Goal: Task Accomplishment & Management: Complete application form

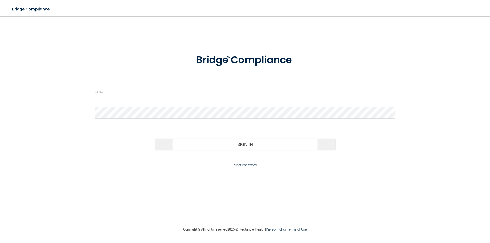
type input "[EMAIL_ADDRESS][DOMAIN_NAME]"
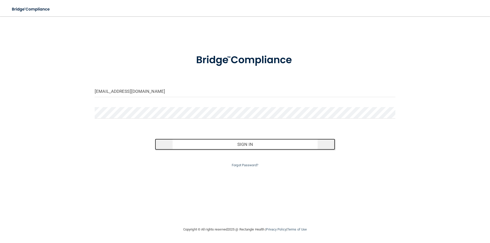
click at [237, 147] on button "Sign In" at bounding box center [245, 144] width 181 height 11
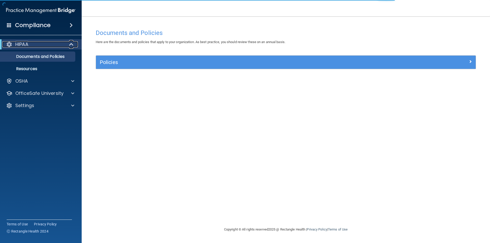
click at [66, 43] on div at bounding box center [71, 44] width 13 height 6
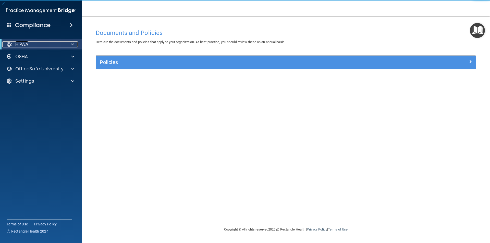
click at [73, 44] on span at bounding box center [72, 44] width 3 height 6
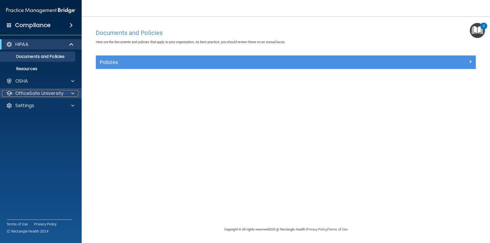
click at [73, 92] on span at bounding box center [72, 93] width 3 height 6
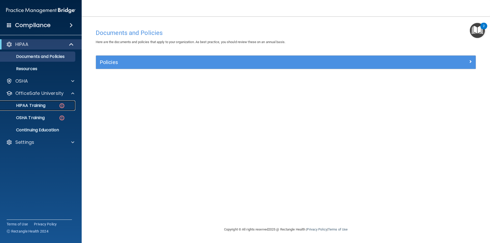
click at [45, 104] on p "HIPAA Training" at bounding box center [24, 105] width 42 height 5
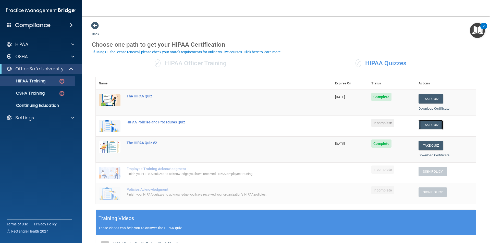
click at [422, 125] on button "Take Quiz" at bounding box center [431, 124] width 25 height 9
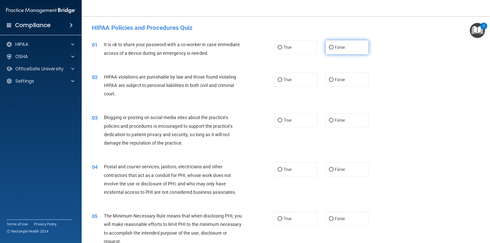
click at [330, 48] on input "False" at bounding box center [331, 48] width 5 height 4
radio input "true"
click at [278, 80] on input "True" at bounding box center [280, 80] width 5 height 4
radio input "true"
click at [330, 120] on input "False" at bounding box center [331, 121] width 5 height 4
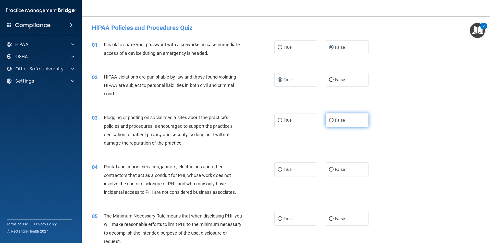
radio input "true"
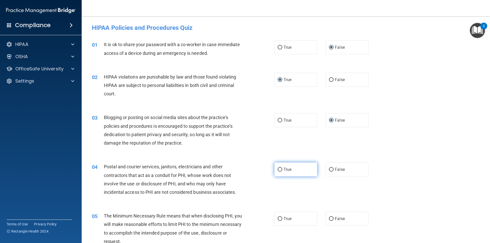
click at [278, 170] on input "True" at bounding box center [280, 170] width 5 height 4
radio input "true"
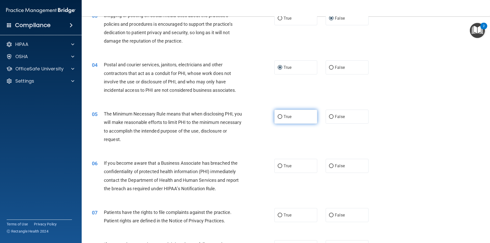
click at [278, 117] on input "True" at bounding box center [280, 117] width 5 height 4
radio input "true"
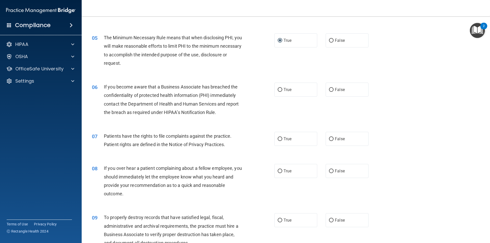
scroll to position [179, 0]
click at [330, 90] on input "False" at bounding box center [331, 90] width 5 height 4
radio input "true"
click at [279, 137] on input "True" at bounding box center [280, 139] width 5 height 4
radio input "true"
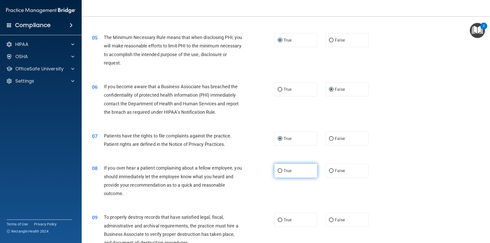
click at [279, 170] on input "True" at bounding box center [280, 171] width 5 height 4
radio input "true"
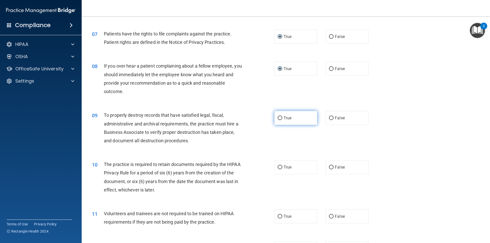
click at [279, 117] on input "True" at bounding box center [280, 118] width 5 height 4
radio input "true"
click at [278, 167] on input "True" at bounding box center [280, 168] width 5 height 4
radio input "true"
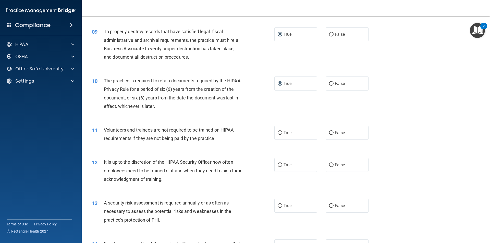
scroll to position [409, 0]
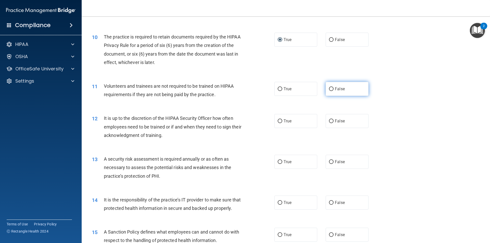
click at [331, 88] on input "False" at bounding box center [331, 89] width 5 height 4
radio input "true"
click at [330, 121] on input "False" at bounding box center [331, 122] width 5 height 4
radio input "true"
click at [278, 161] on input "True" at bounding box center [280, 162] width 5 height 4
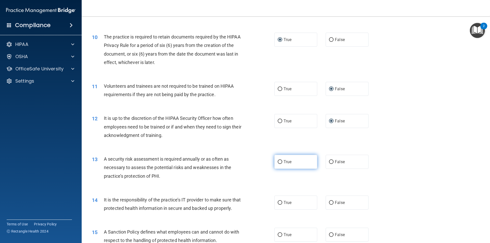
radio input "true"
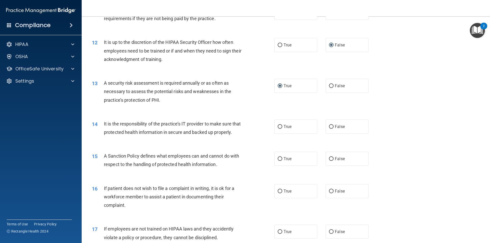
scroll to position [485, 0]
click at [330, 125] on input "False" at bounding box center [331, 127] width 5 height 4
radio input "true"
click at [330, 161] on input "False" at bounding box center [331, 159] width 5 height 4
radio input "true"
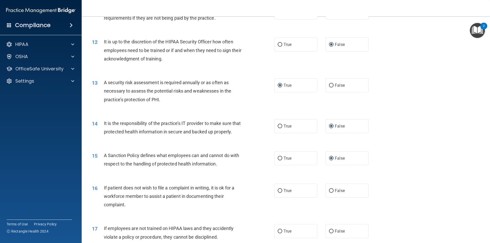
scroll to position [536, 0]
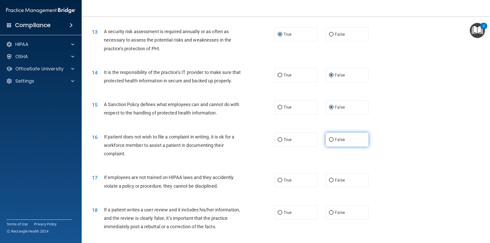
click at [329, 142] on input "False" at bounding box center [331, 140] width 5 height 4
radio input "true"
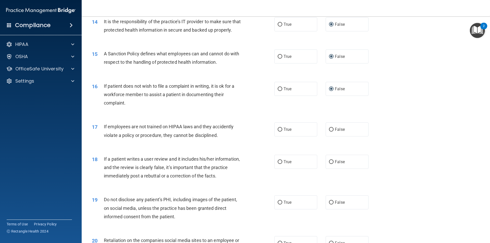
scroll to position [587, 0]
click at [330, 132] on input "False" at bounding box center [331, 130] width 5 height 4
radio input "true"
click at [329, 164] on input "False" at bounding box center [331, 162] width 5 height 4
radio input "true"
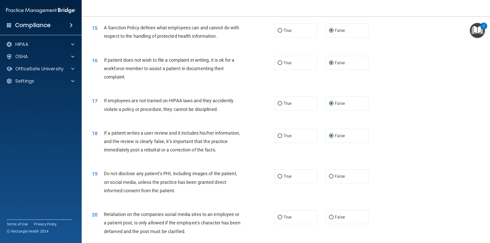
scroll to position [664, 0]
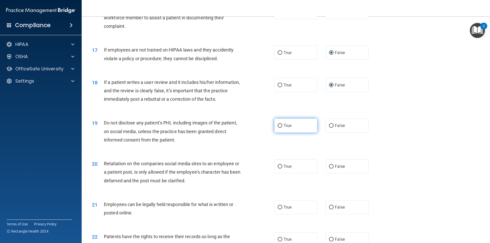
click at [278, 128] on input "True" at bounding box center [280, 126] width 5 height 4
radio input "true"
click at [331, 169] on input "False" at bounding box center [331, 167] width 5 height 4
radio input "true"
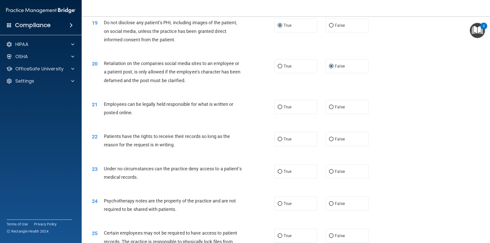
scroll to position [766, 0]
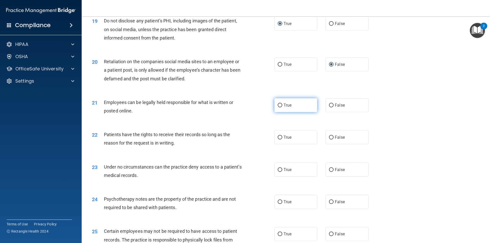
click at [281, 112] on label "True" at bounding box center [296, 105] width 43 height 14
click at [281, 108] on input "True" at bounding box center [280, 106] width 5 height 4
radio input "true"
click at [329, 140] on input "False" at bounding box center [331, 138] width 5 height 4
radio input "true"
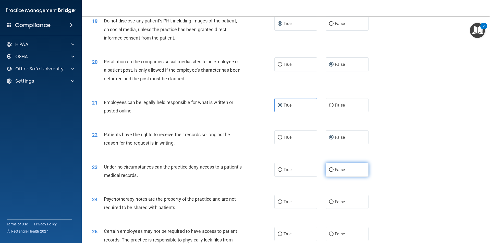
click at [329, 172] on input "False" at bounding box center [331, 170] width 5 height 4
radio input "true"
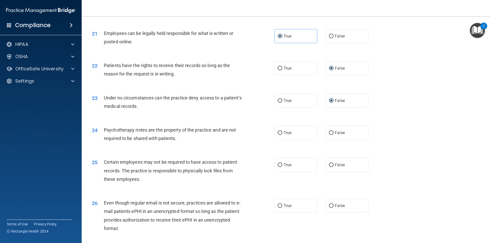
scroll to position [843, 0]
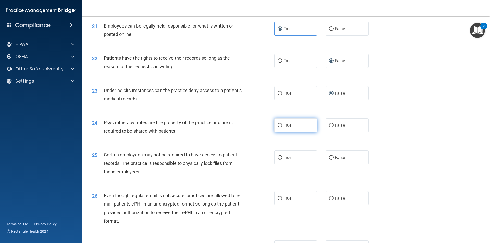
click at [280, 128] on input "True" at bounding box center [280, 126] width 5 height 4
radio input "true"
click at [278, 160] on input "True" at bounding box center [280, 158] width 5 height 4
radio input "true"
click at [329, 201] on input "False" at bounding box center [331, 199] width 5 height 4
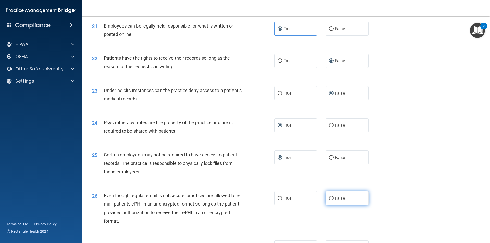
radio input "true"
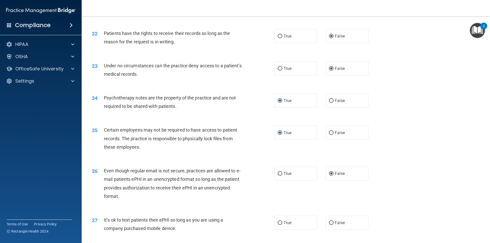
scroll to position [920, 0]
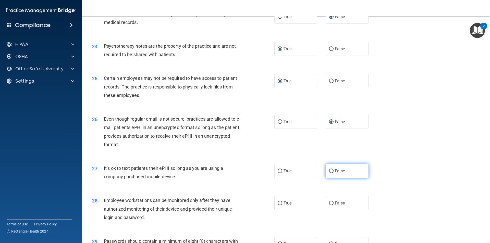
click at [330, 173] on input "False" at bounding box center [331, 172] width 5 height 4
radio input "true"
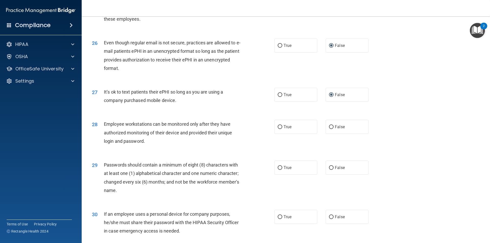
scroll to position [996, 0]
click at [280, 129] on input "True" at bounding box center [280, 127] width 5 height 4
radio input "true"
click at [278, 170] on input "True" at bounding box center [280, 168] width 5 height 4
radio input "true"
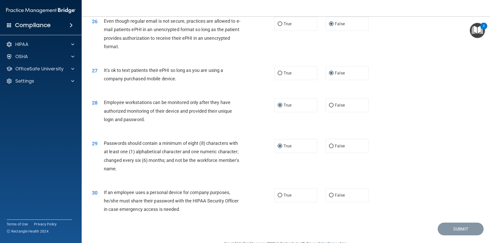
scroll to position [1039, 0]
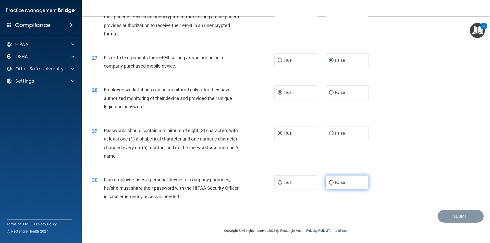
click at [329, 184] on input "False" at bounding box center [331, 183] width 5 height 4
radio input "true"
click at [454, 216] on button "Submit" at bounding box center [461, 216] width 46 height 13
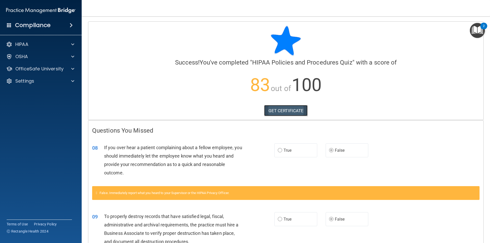
click at [288, 108] on link "GET CERTIFICATE" at bounding box center [286, 110] width 44 height 11
click at [30, 43] on div "HIPAA" at bounding box center [33, 44] width 63 height 6
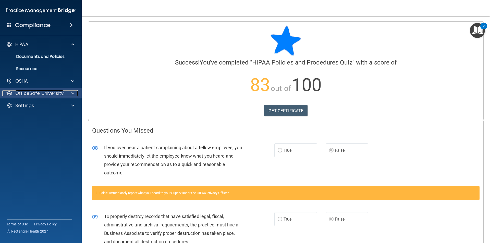
click at [75, 94] on div at bounding box center [72, 93] width 13 height 6
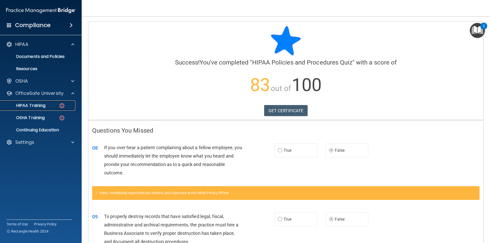
click at [62, 103] on img at bounding box center [62, 106] width 6 height 6
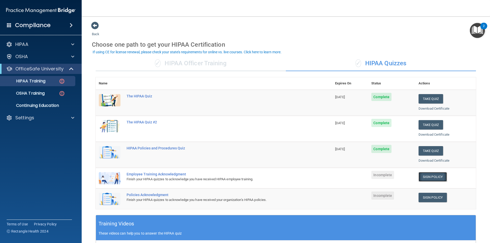
click at [424, 177] on link "Sign Policy" at bounding box center [433, 176] width 28 height 9
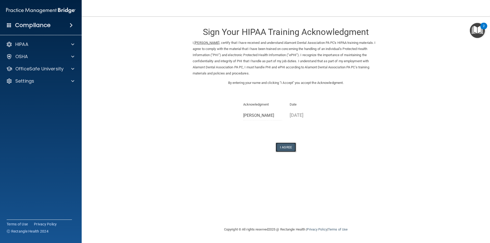
click at [284, 147] on button "I Agree" at bounding box center [286, 147] width 20 height 9
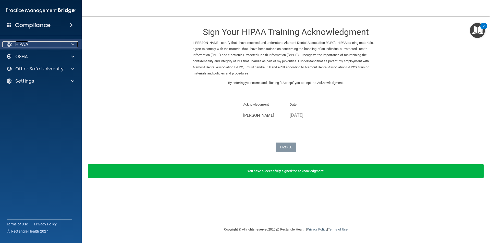
click at [72, 42] on span at bounding box center [72, 44] width 3 height 6
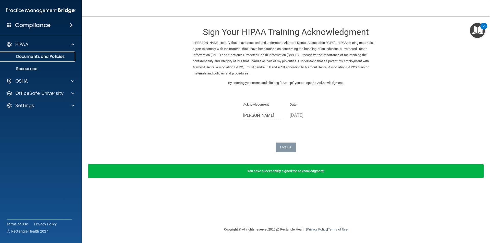
click at [60, 59] on p "Documents and Policies" at bounding box center [38, 56] width 70 height 5
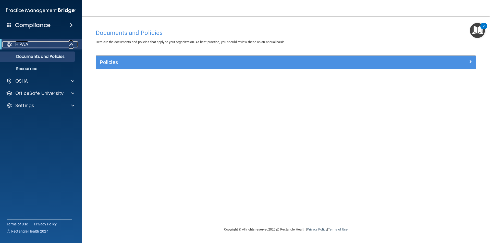
click at [31, 45] on div "HIPAA" at bounding box center [33, 44] width 63 height 6
click at [74, 43] on div at bounding box center [71, 44] width 13 height 6
click at [73, 92] on span at bounding box center [72, 93] width 3 height 6
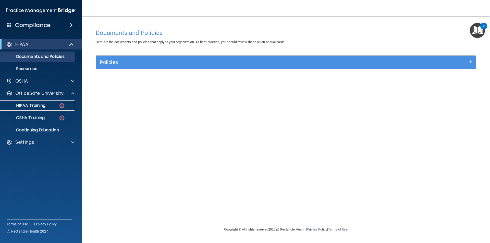
click at [52, 103] on link "HIPAA Training" at bounding box center [35, 106] width 80 height 10
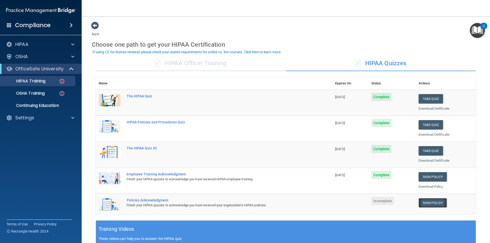
click at [429, 203] on link "Sign Policy" at bounding box center [433, 202] width 28 height 9
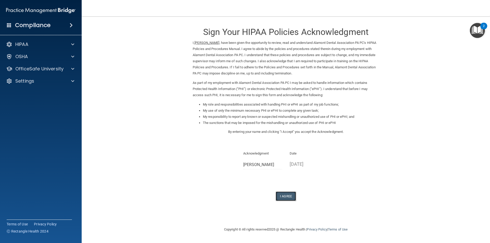
click at [285, 196] on button "I Agree" at bounding box center [286, 196] width 20 height 9
